Goal: Task Accomplishment & Management: Use online tool/utility

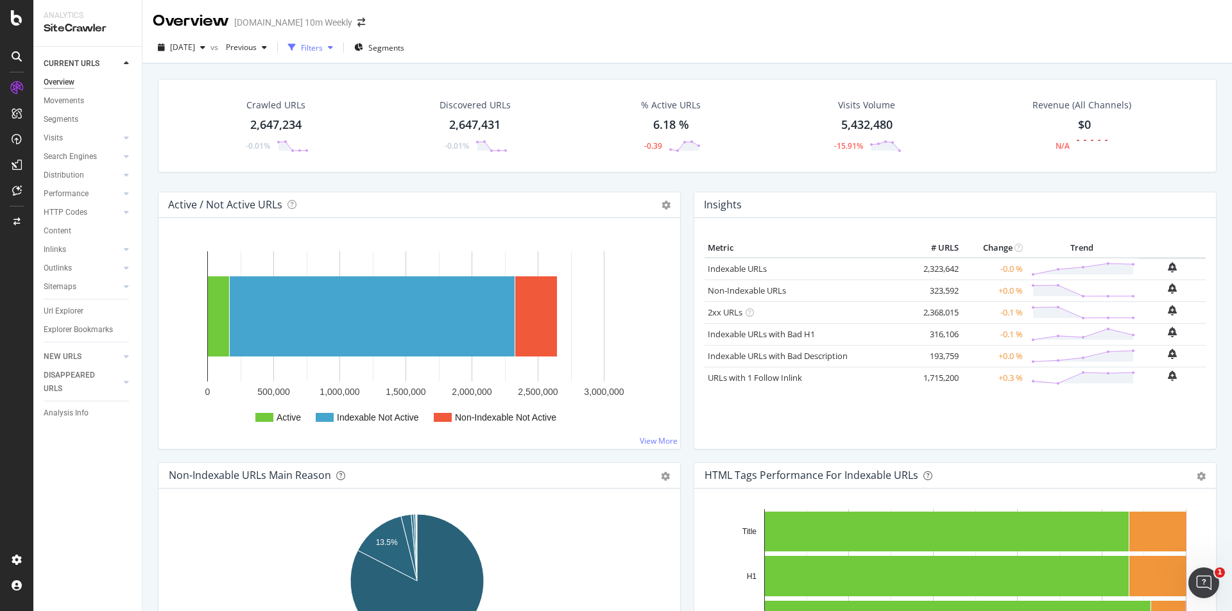
click at [323, 51] on div "Filters" at bounding box center [312, 47] width 22 height 11
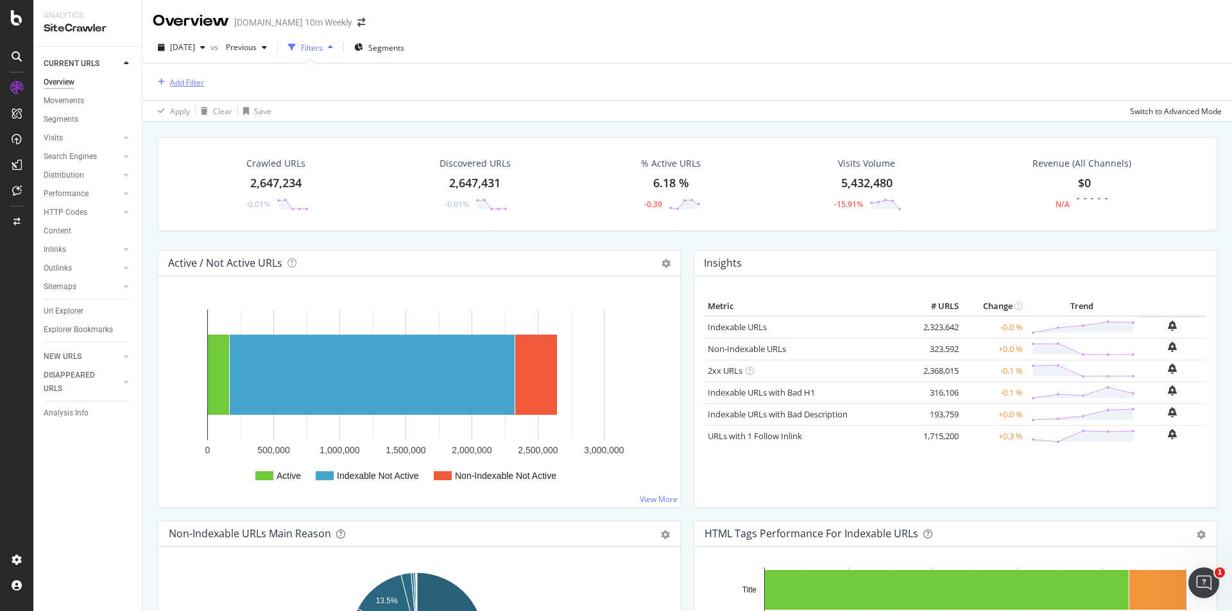
click at [197, 82] on div "Add Filter" at bounding box center [187, 82] width 34 height 11
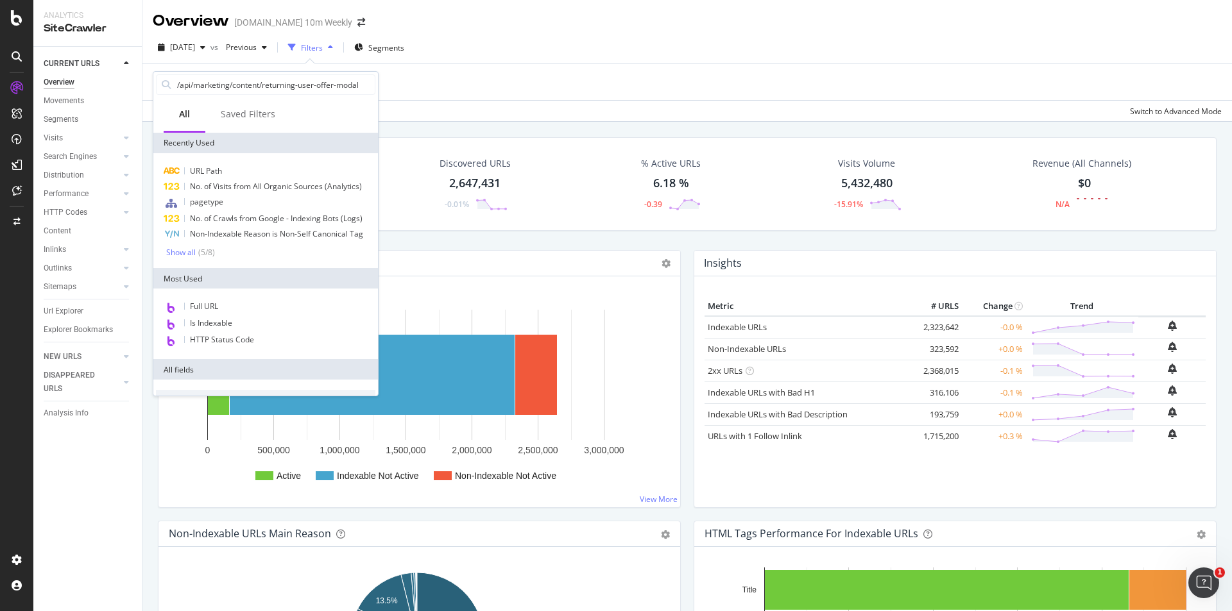
scroll to position [0, 5]
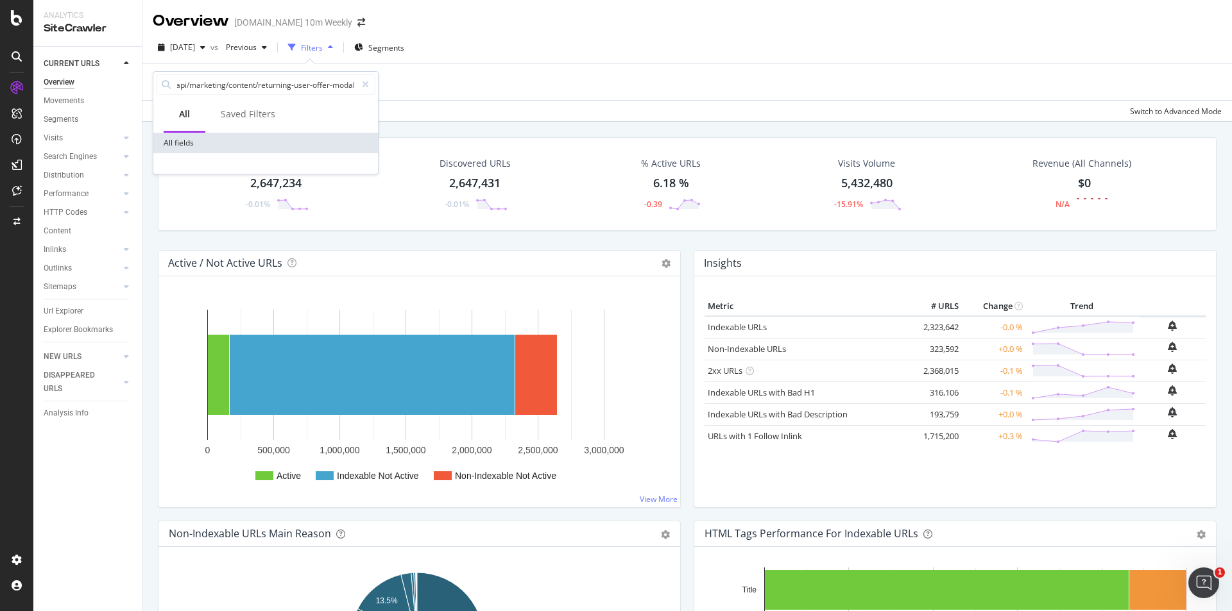
type input "/api/marketing/content/returning-user-offer-modal"
click at [371, 89] on div at bounding box center [365, 84] width 19 height 21
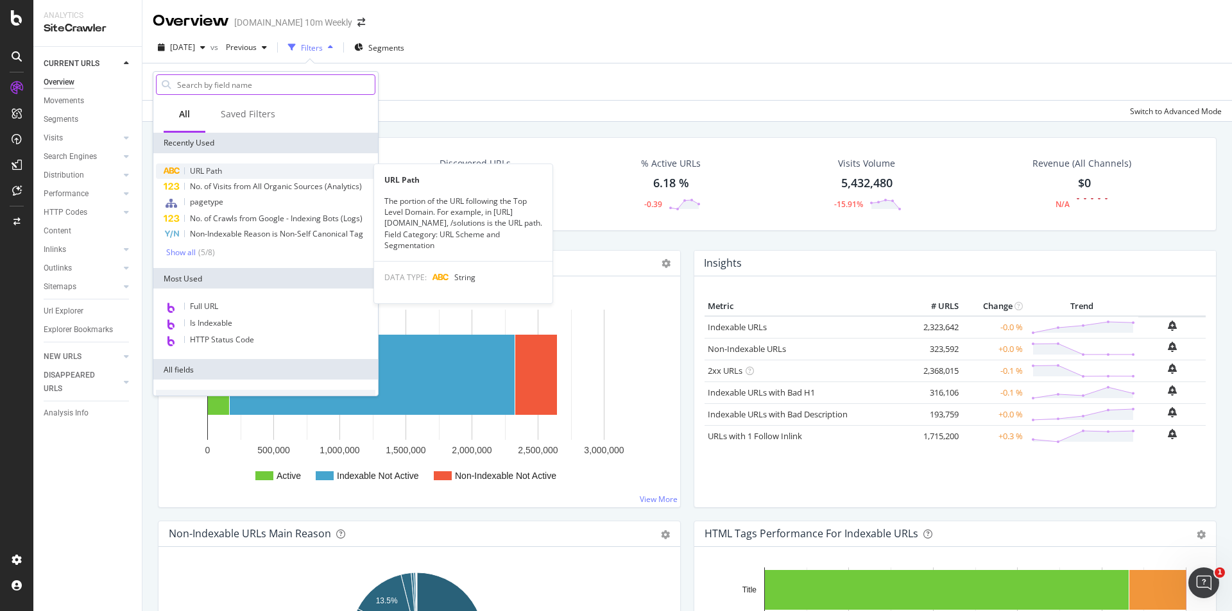
click at [209, 166] on span "URL Path" at bounding box center [206, 171] width 32 height 11
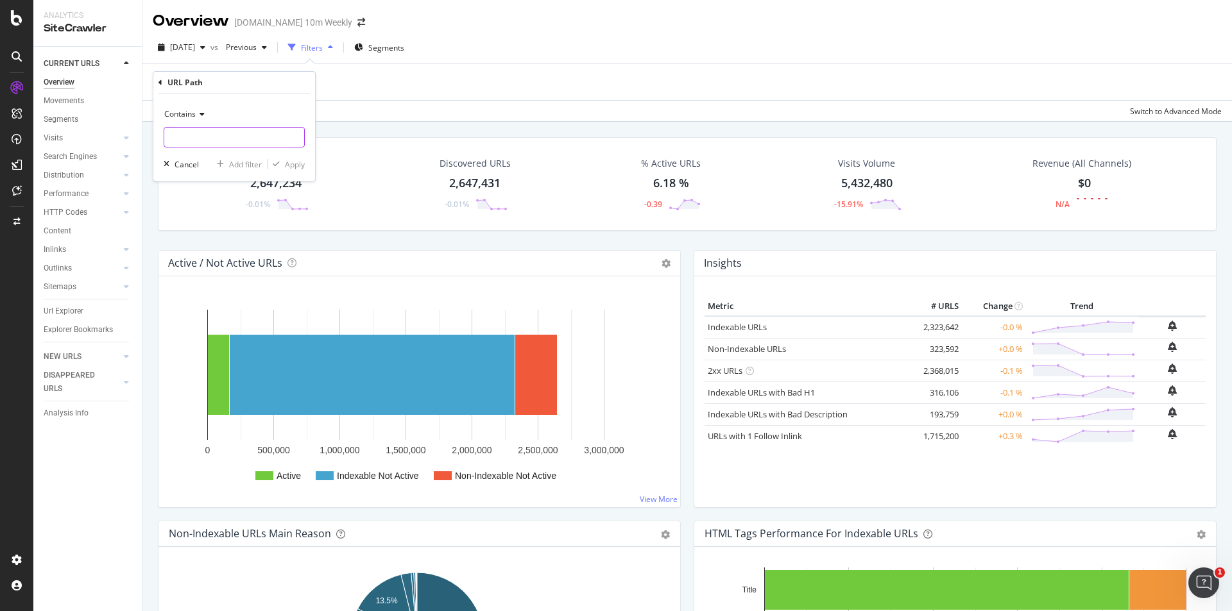
click at [250, 140] on input "text" at bounding box center [234, 137] width 140 height 21
paste input "/api/marketing/content/returning-user-offer-modal"
type input "/api/marketing/content/returning-user-offer-modal"
click at [295, 161] on div "Apply" at bounding box center [295, 164] width 20 height 11
